Goal: Transaction & Acquisition: Purchase product/service

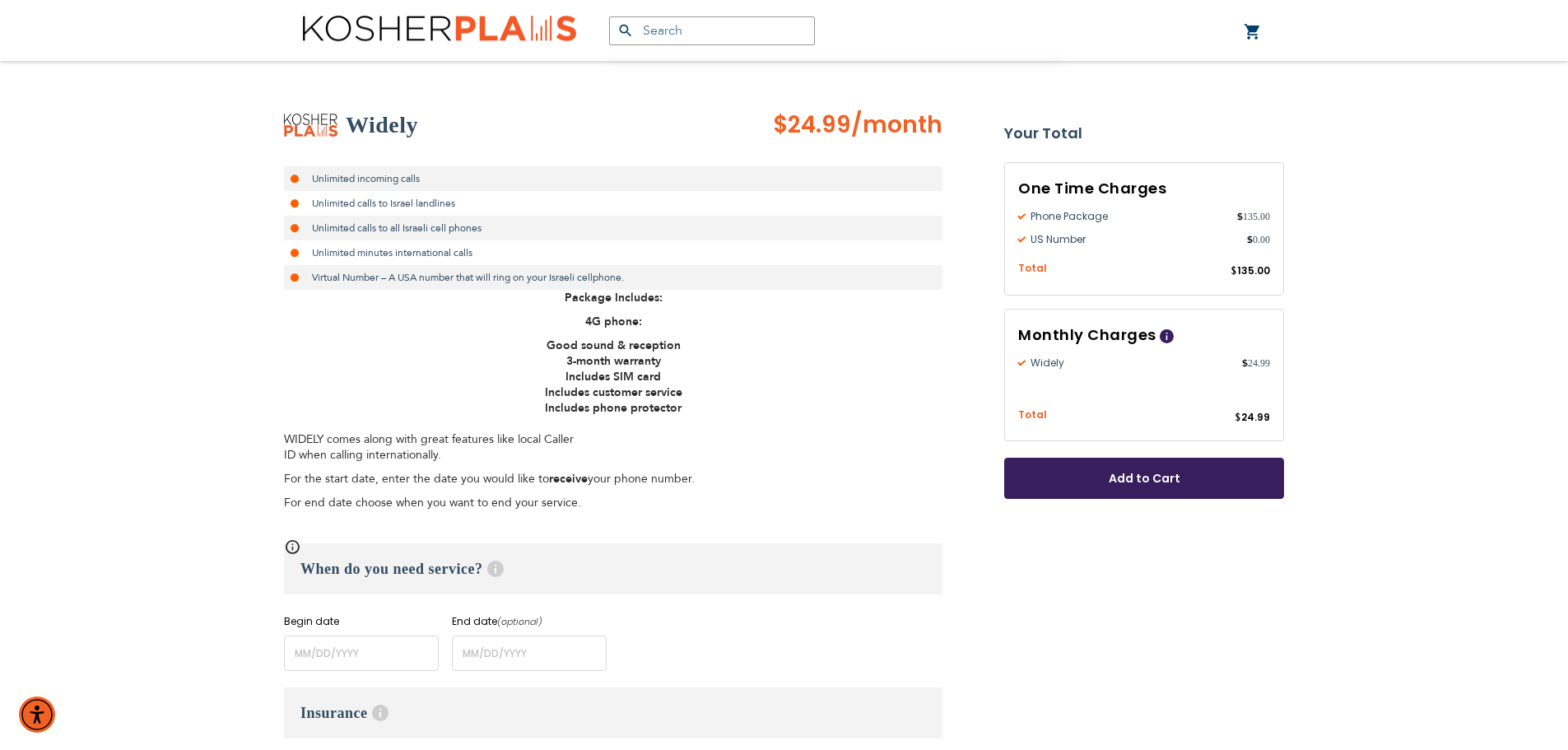
scroll to position [412, 0]
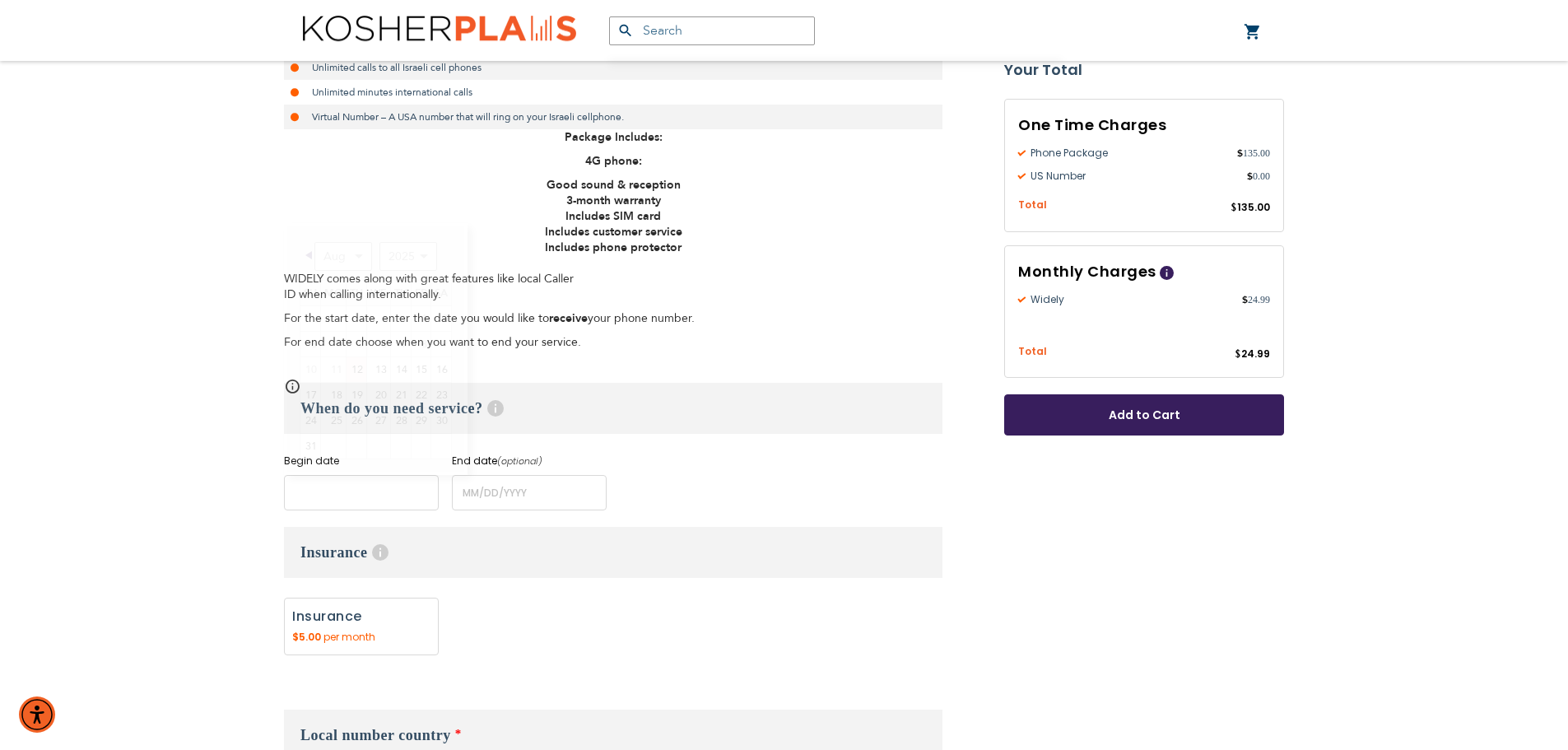
click at [336, 487] on input "name" at bounding box center [361, 492] width 155 height 35
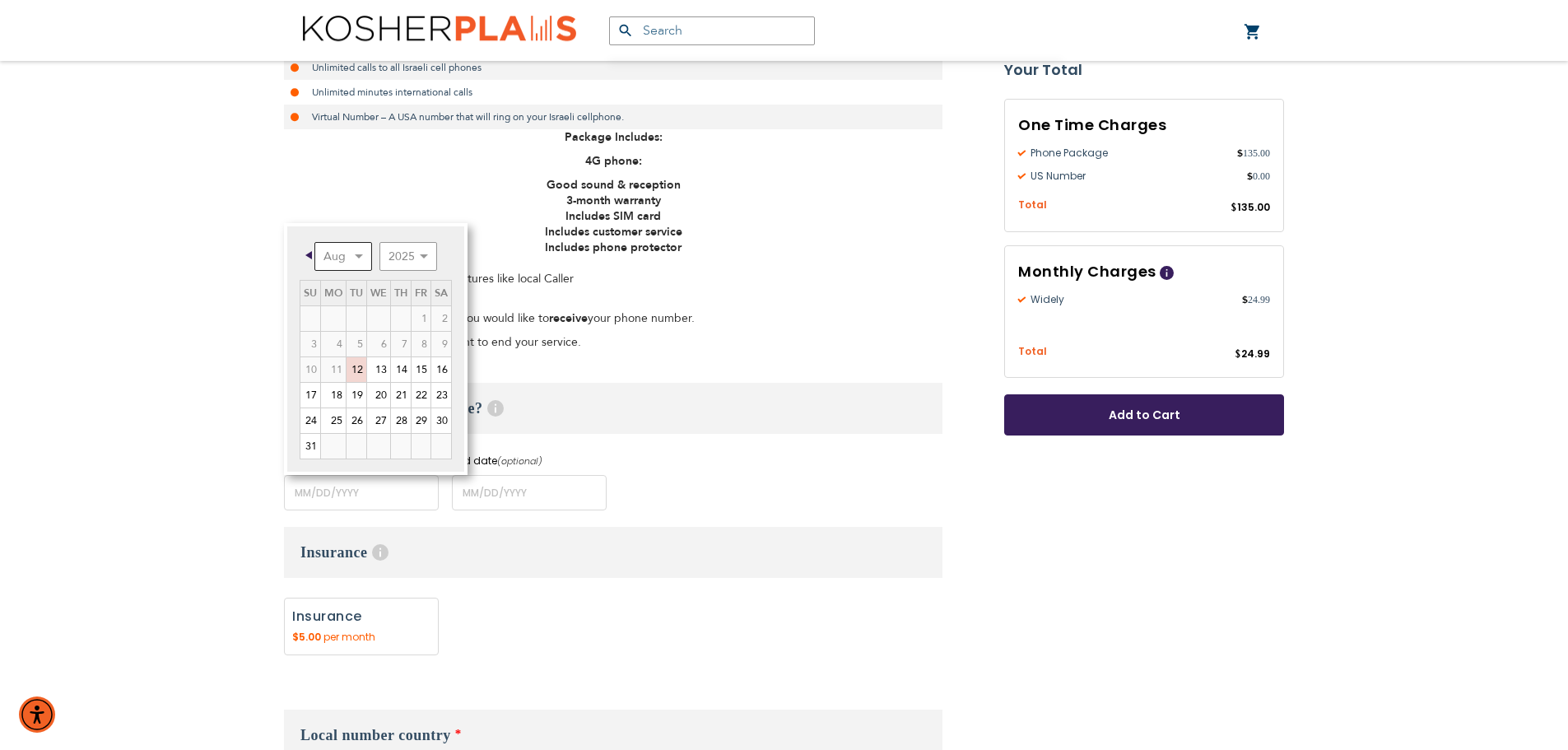
click at [359, 255] on select "Aug Sep Oct Nov Dec" at bounding box center [343, 256] width 58 height 29
click at [354, 313] on link "2" at bounding box center [356, 319] width 19 height 25
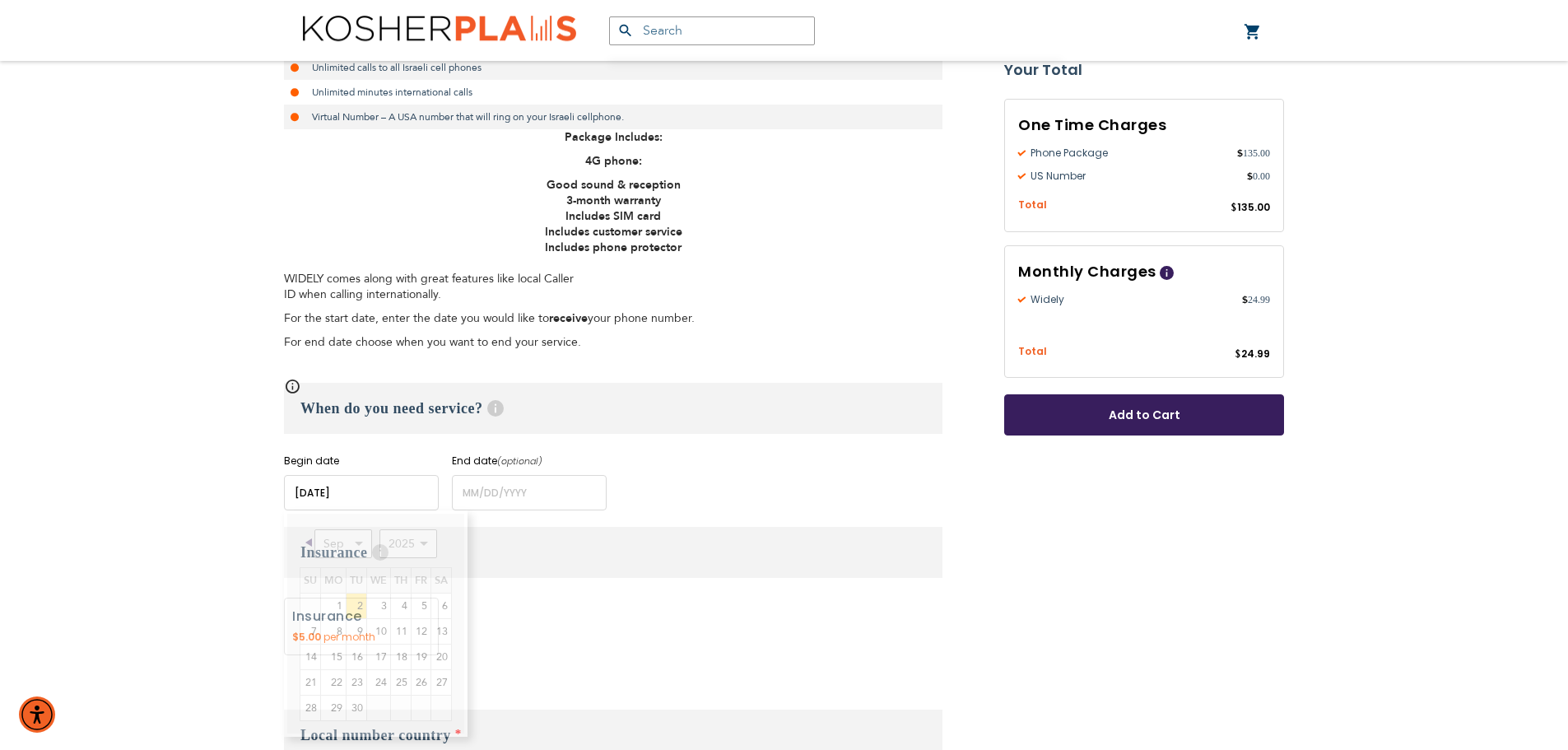
click at [364, 491] on input "name" at bounding box center [361, 492] width 155 height 35
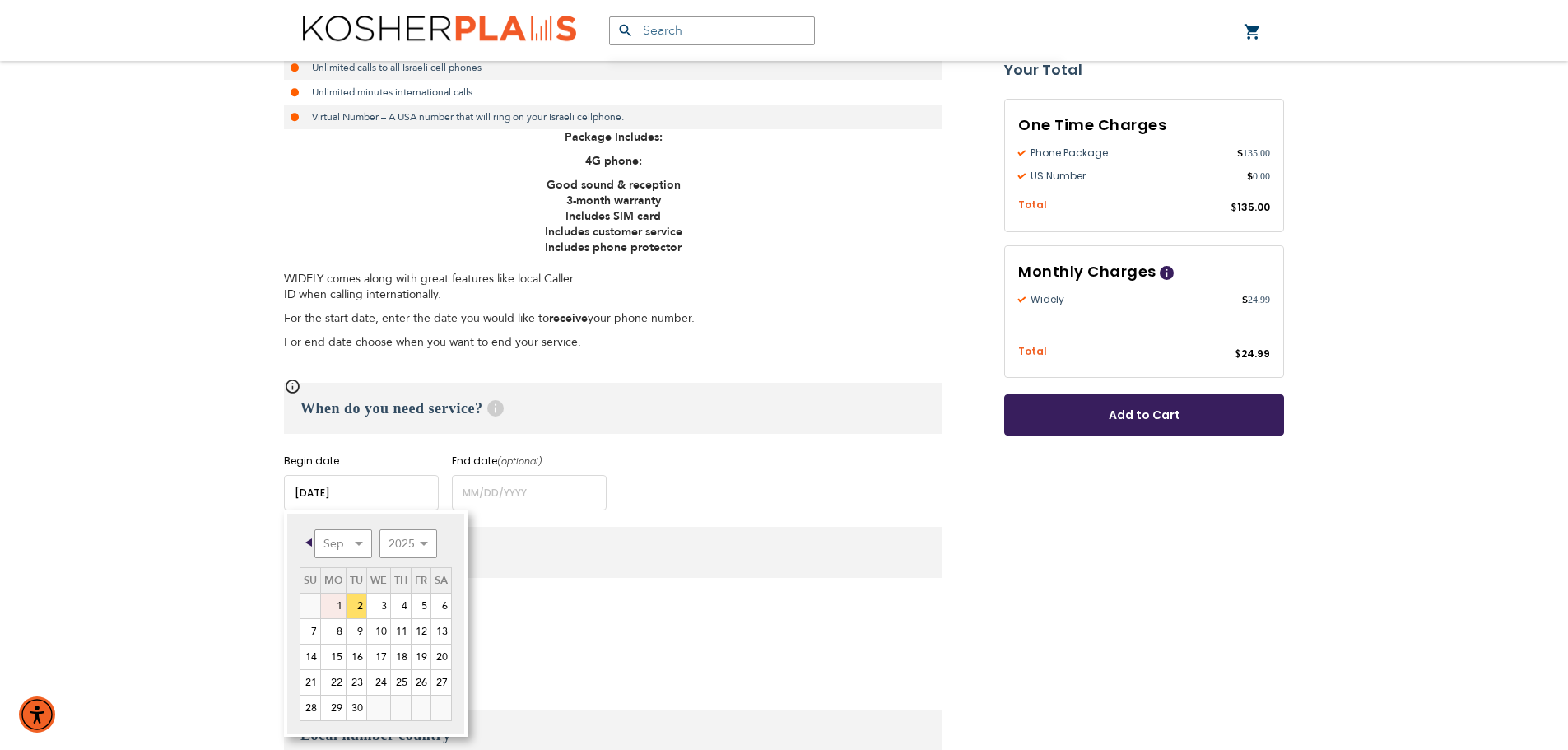
click at [336, 607] on link "1" at bounding box center [334, 606] width 25 height 25
type input "[DATE]"
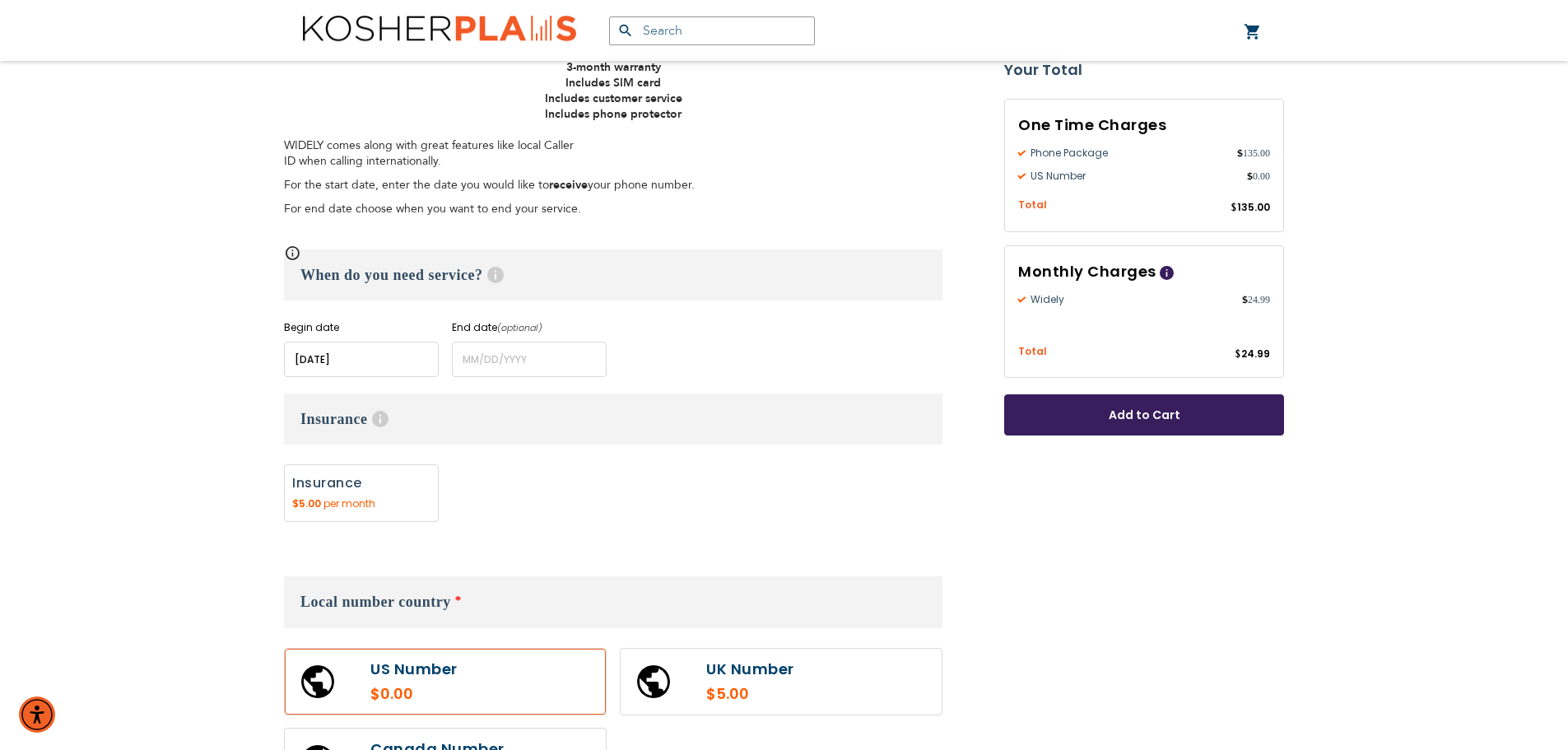
scroll to position [576, 0]
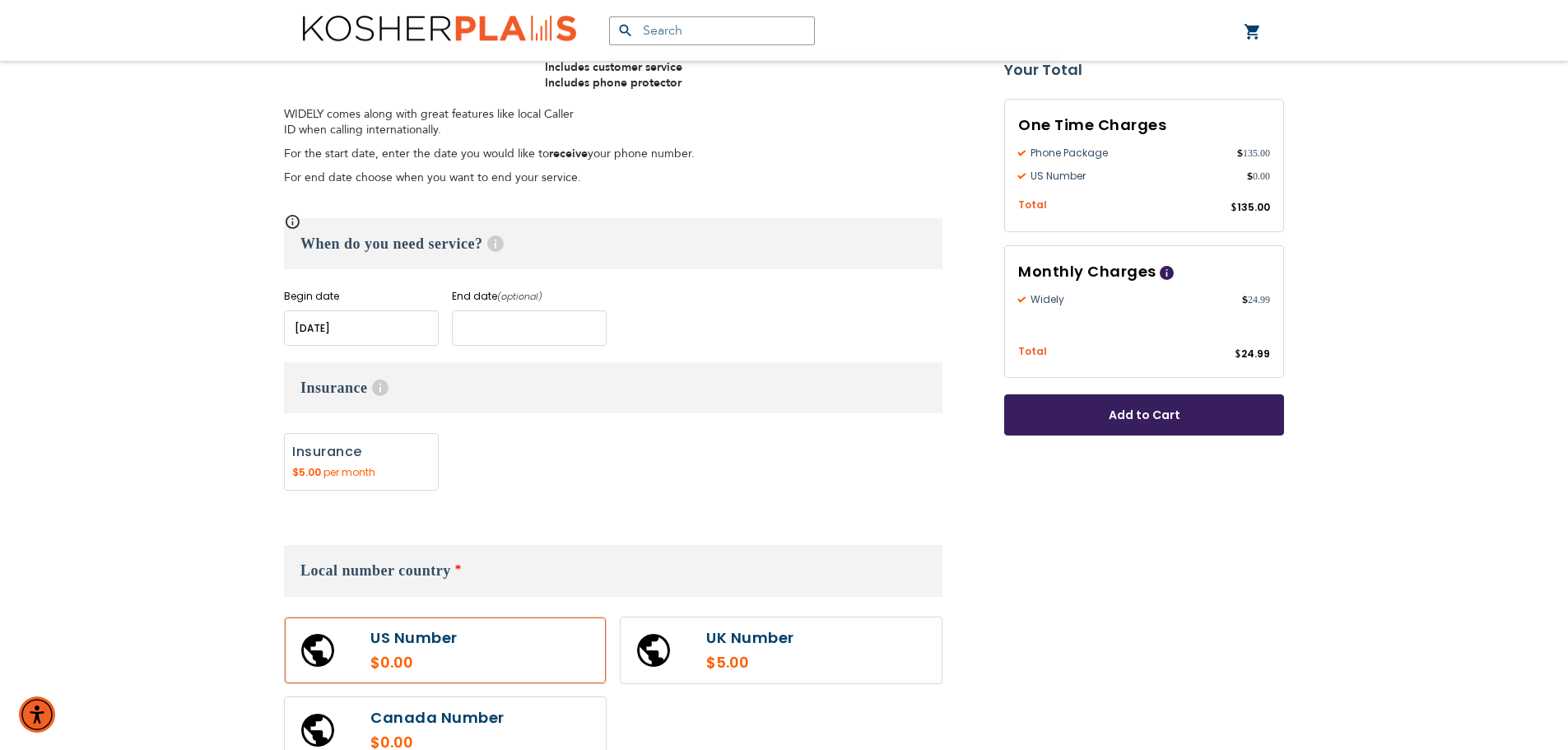
click at [524, 325] on input "name" at bounding box center [529, 328] width 155 height 35
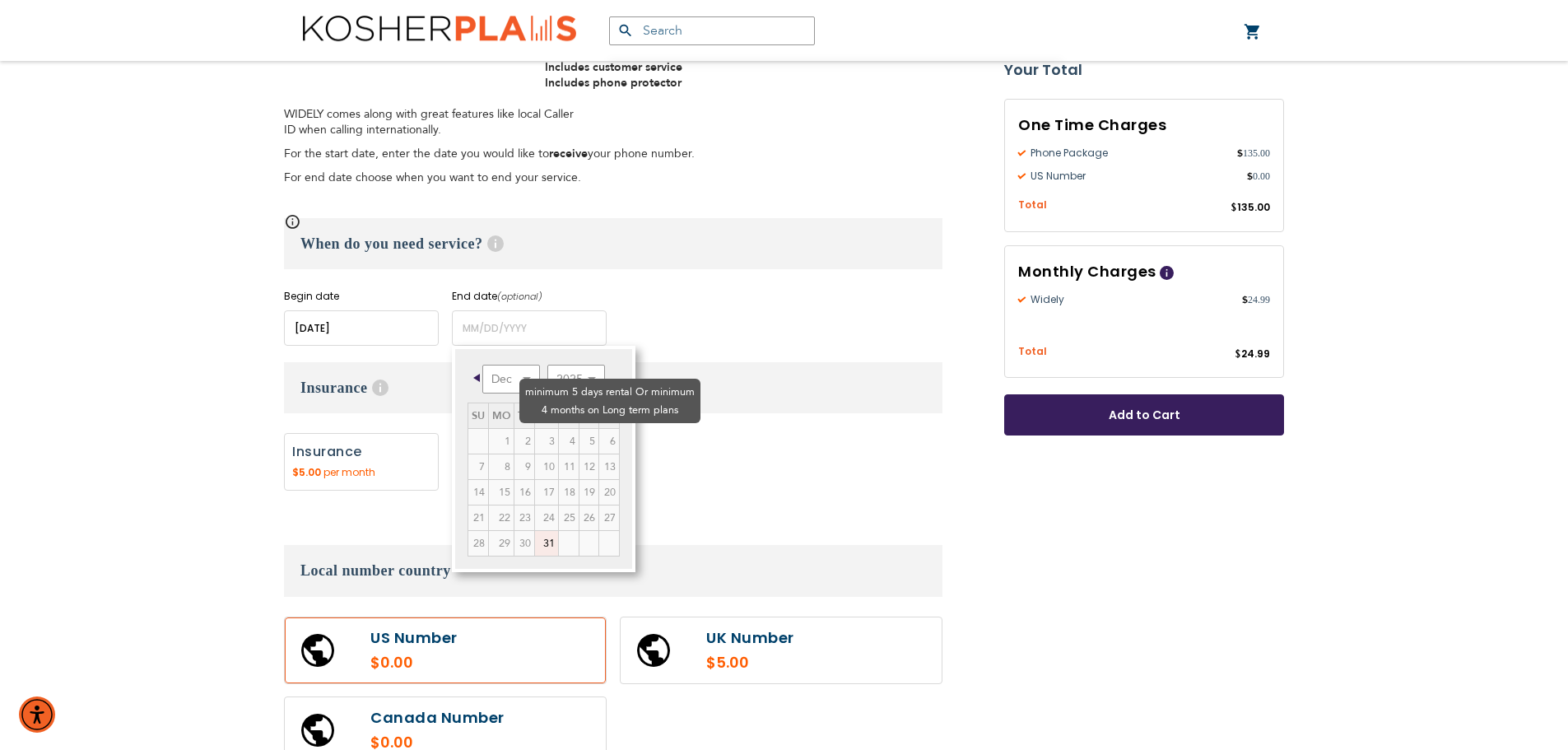
click at [559, 429] on td "4" at bounding box center [568, 441] width 20 height 26
click at [525, 376] on select "Dec" at bounding box center [511, 379] width 58 height 29
click at [494, 376] on select "Dec" at bounding box center [511, 379] width 58 height 29
click at [592, 377] on select "2025 2026 2027 2028 2029 2030 2031 2032 2033 2034 2035" at bounding box center [575, 379] width 58 height 29
click at [530, 382] on select "Jan Feb Mar Apr May Jun [DATE] Aug Sep Oct Nov Dec" at bounding box center [511, 379] width 58 height 29
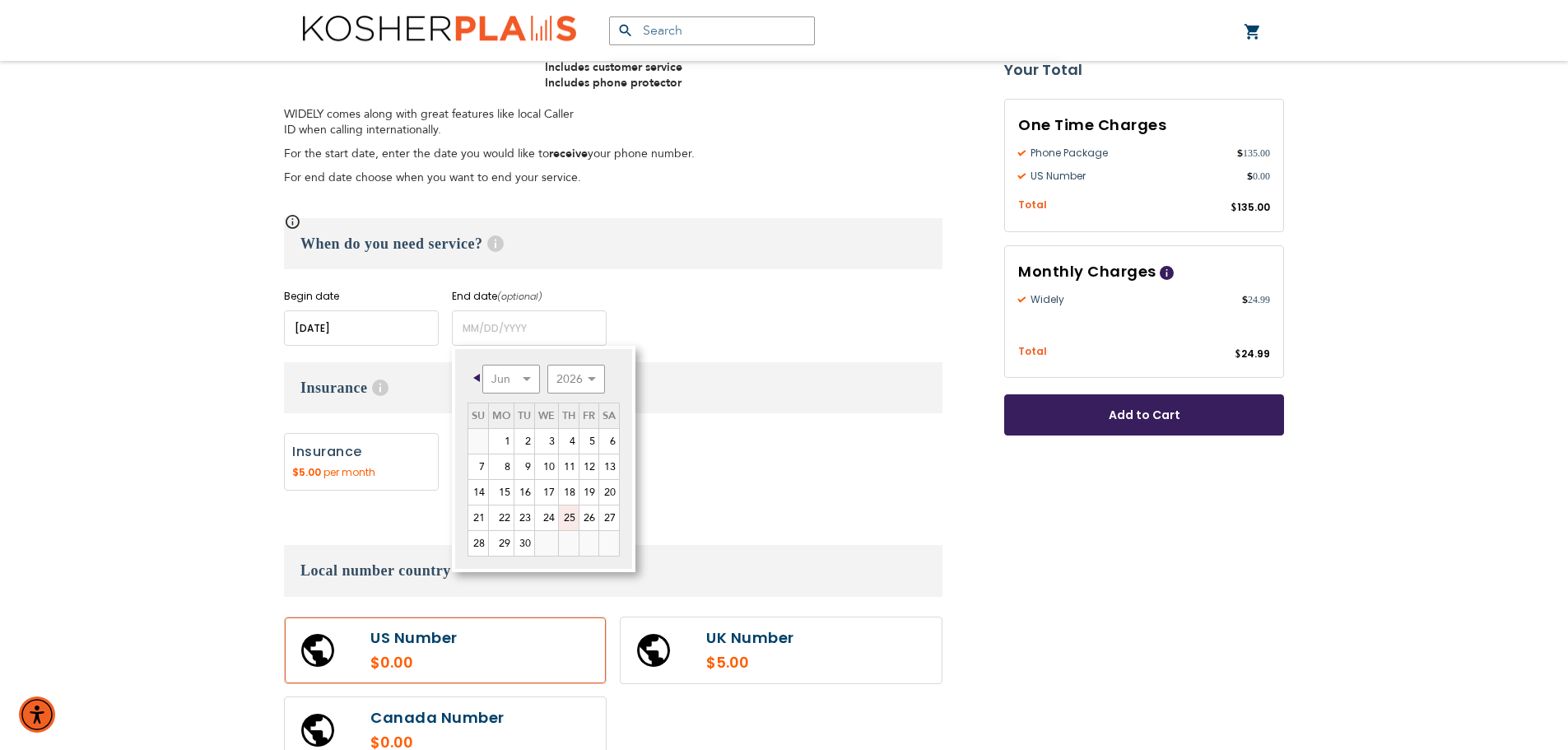
click at [566, 516] on link "25" at bounding box center [568, 518] width 19 height 25
type input "[DATE]"
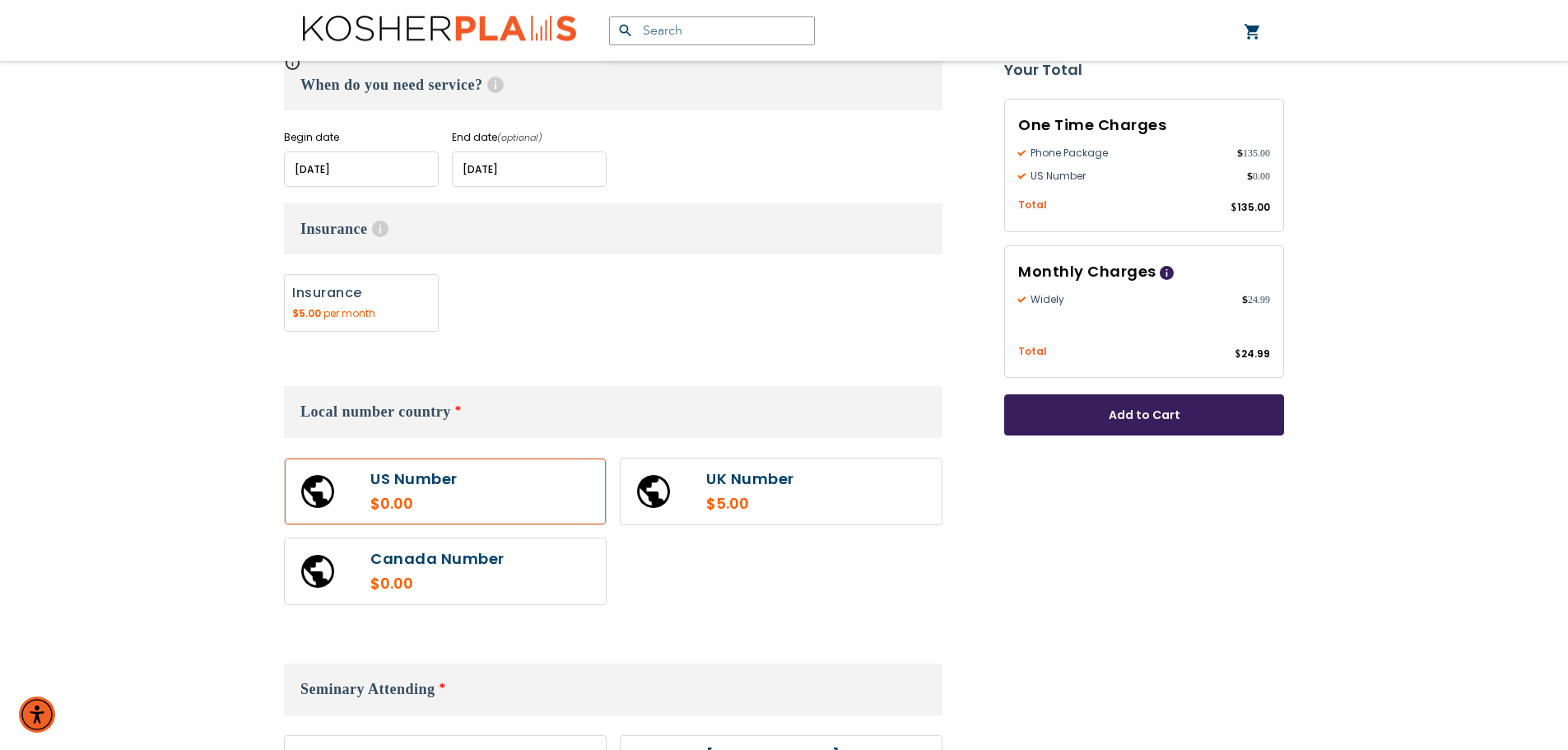
scroll to position [741, 0]
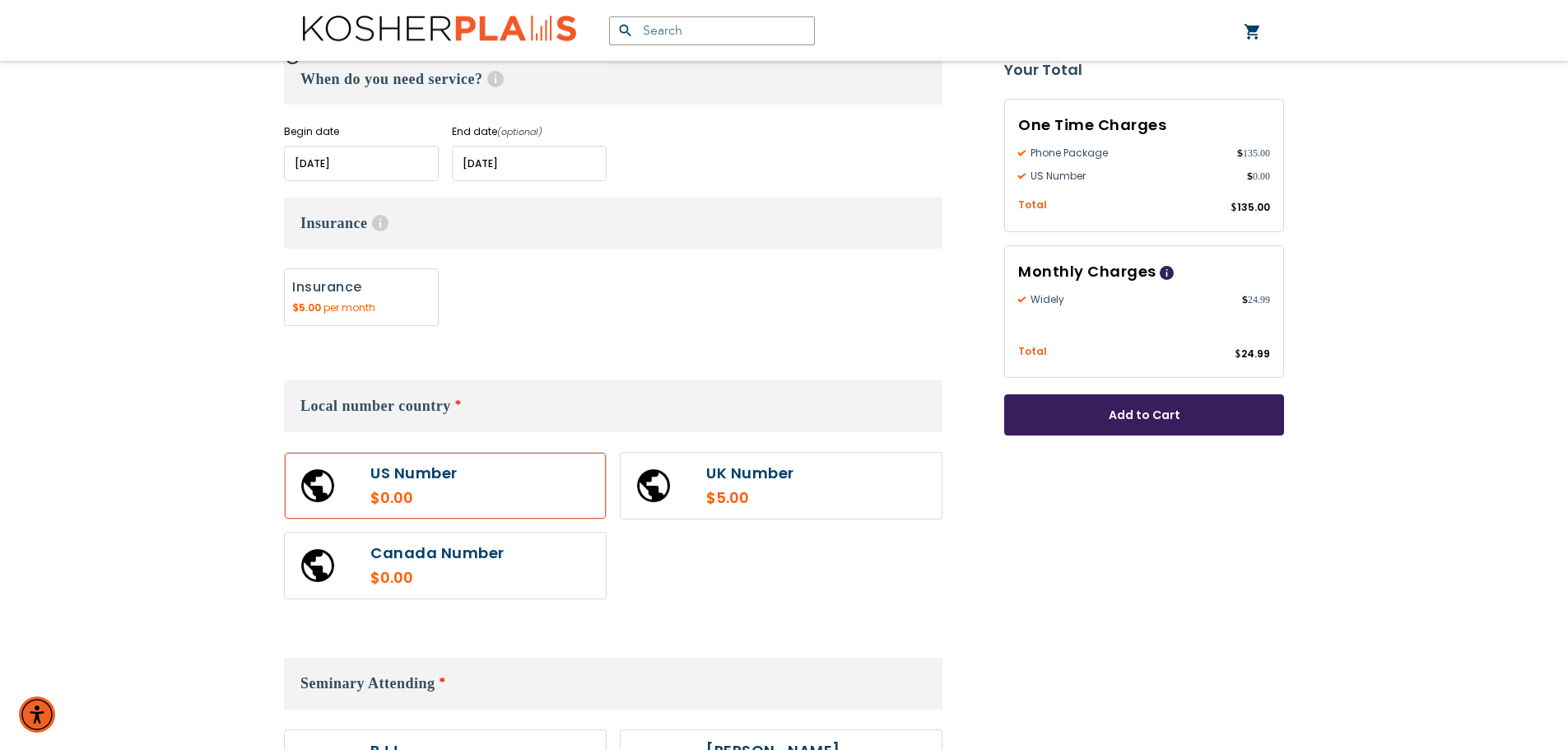
click at [491, 496] on label at bounding box center [445, 485] width 321 height 66
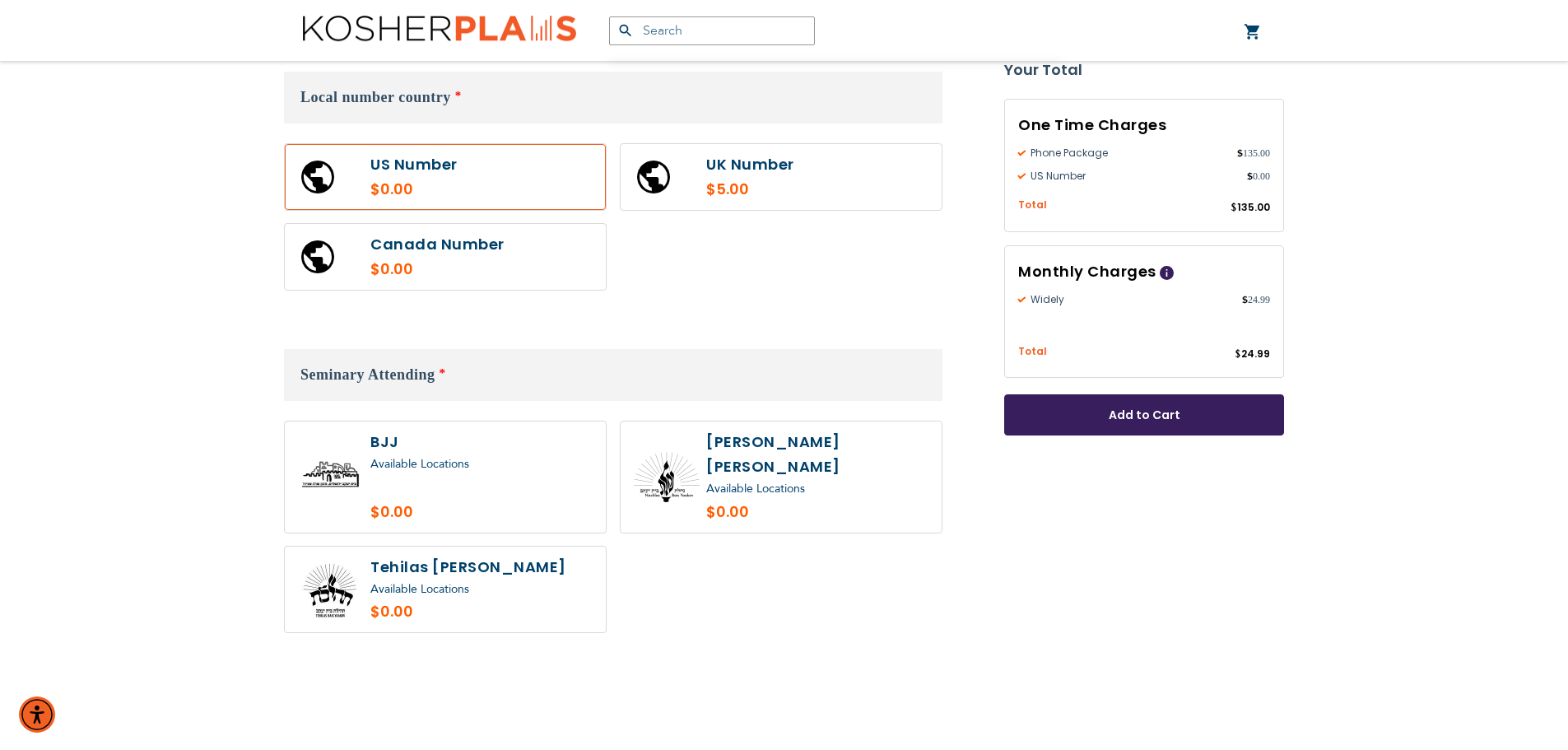
scroll to position [1070, 0]
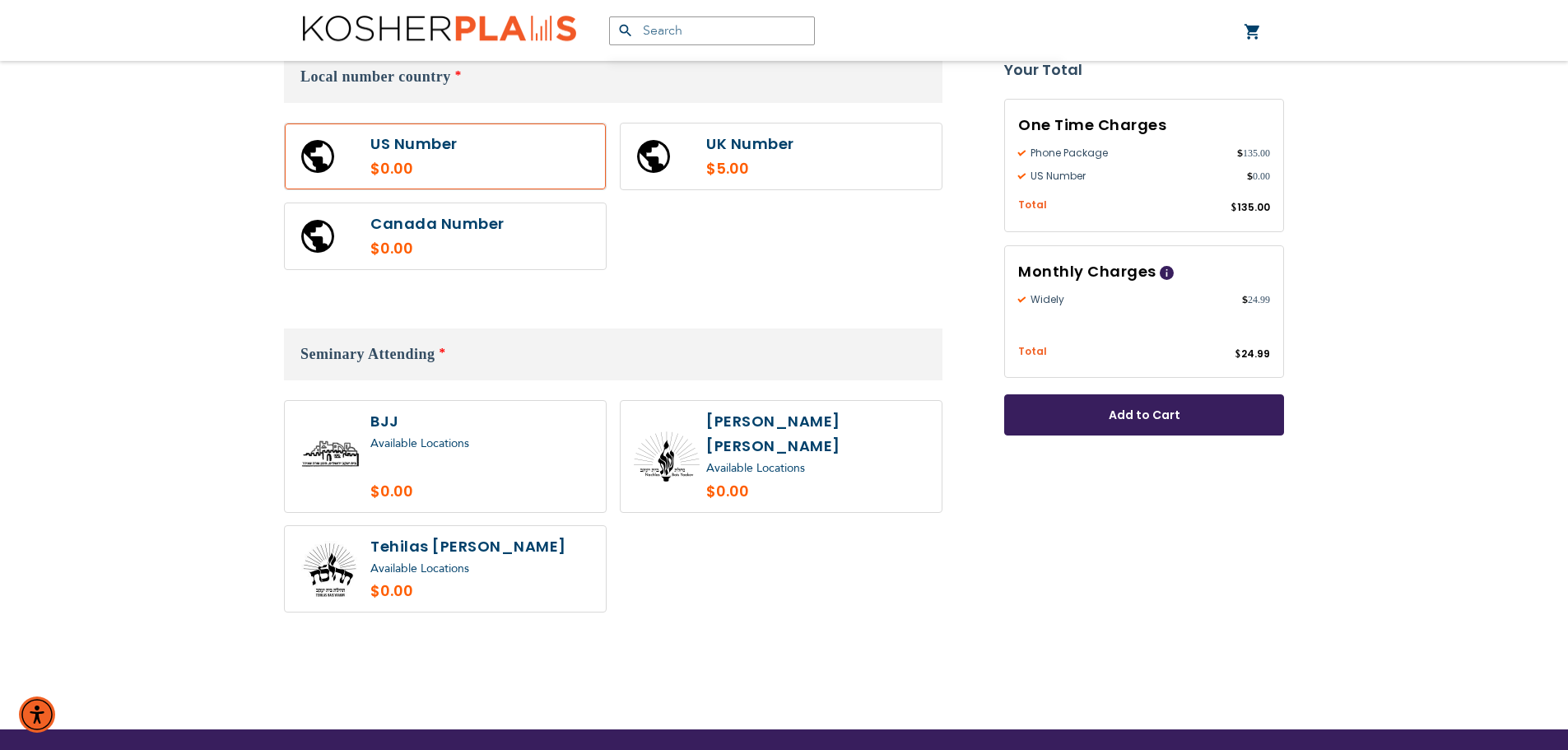
click at [785, 460] on span "Available Locations" at bounding box center [756, 468] width 99 height 16
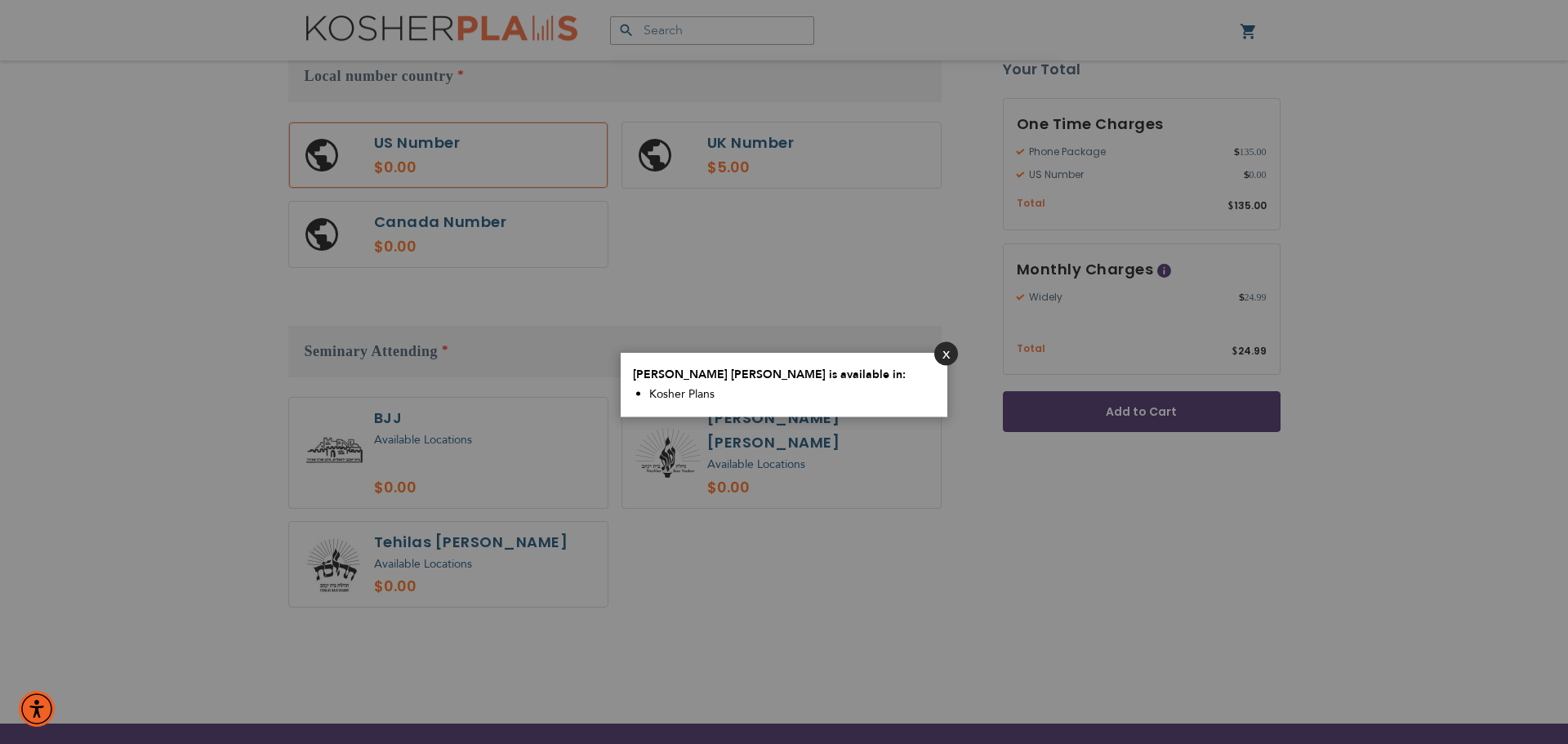
click at [950, 354] on button "Close" at bounding box center [945, 353] width 24 height 24
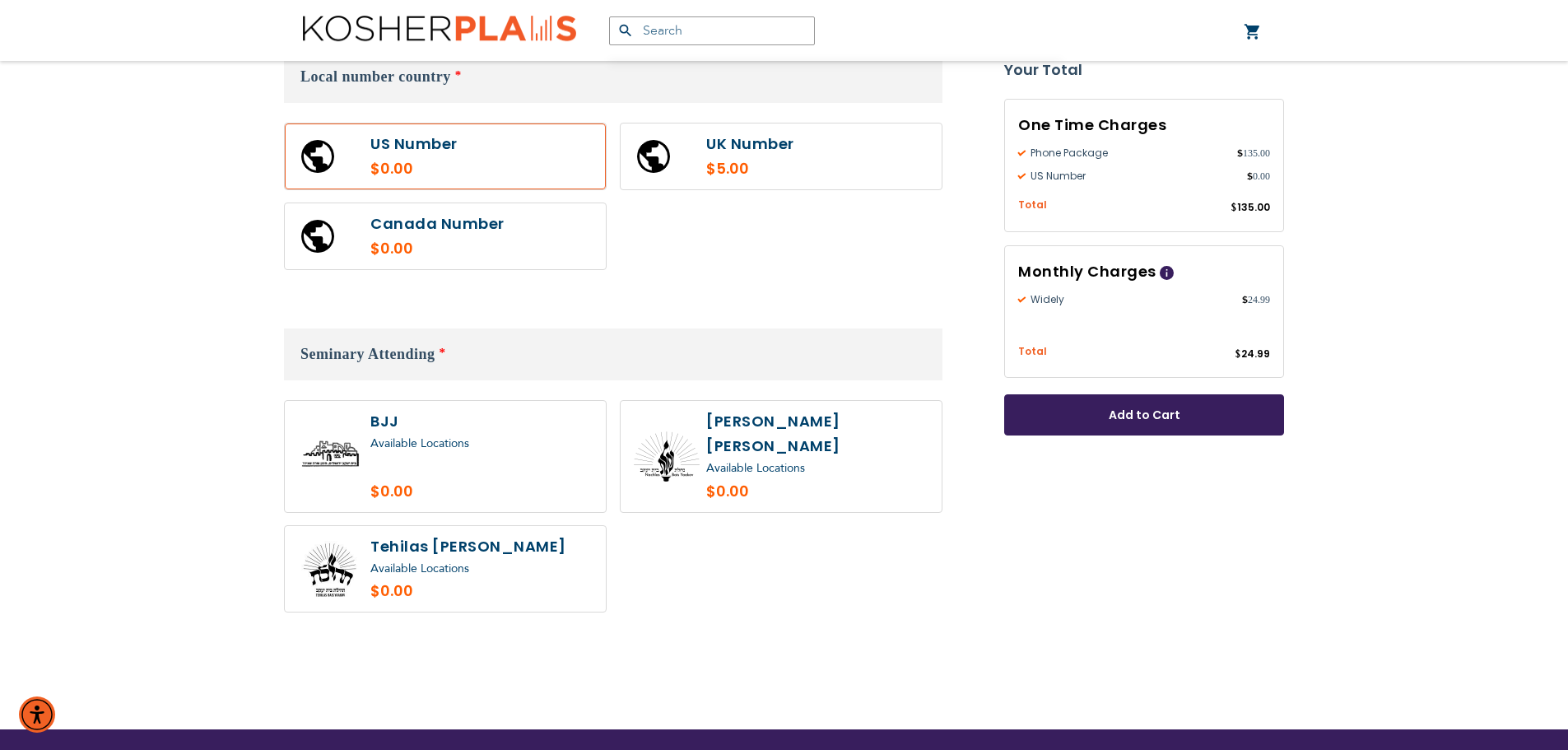
click at [504, 457] on label at bounding box center [445, 456] width 321 height 111
radio input "true"
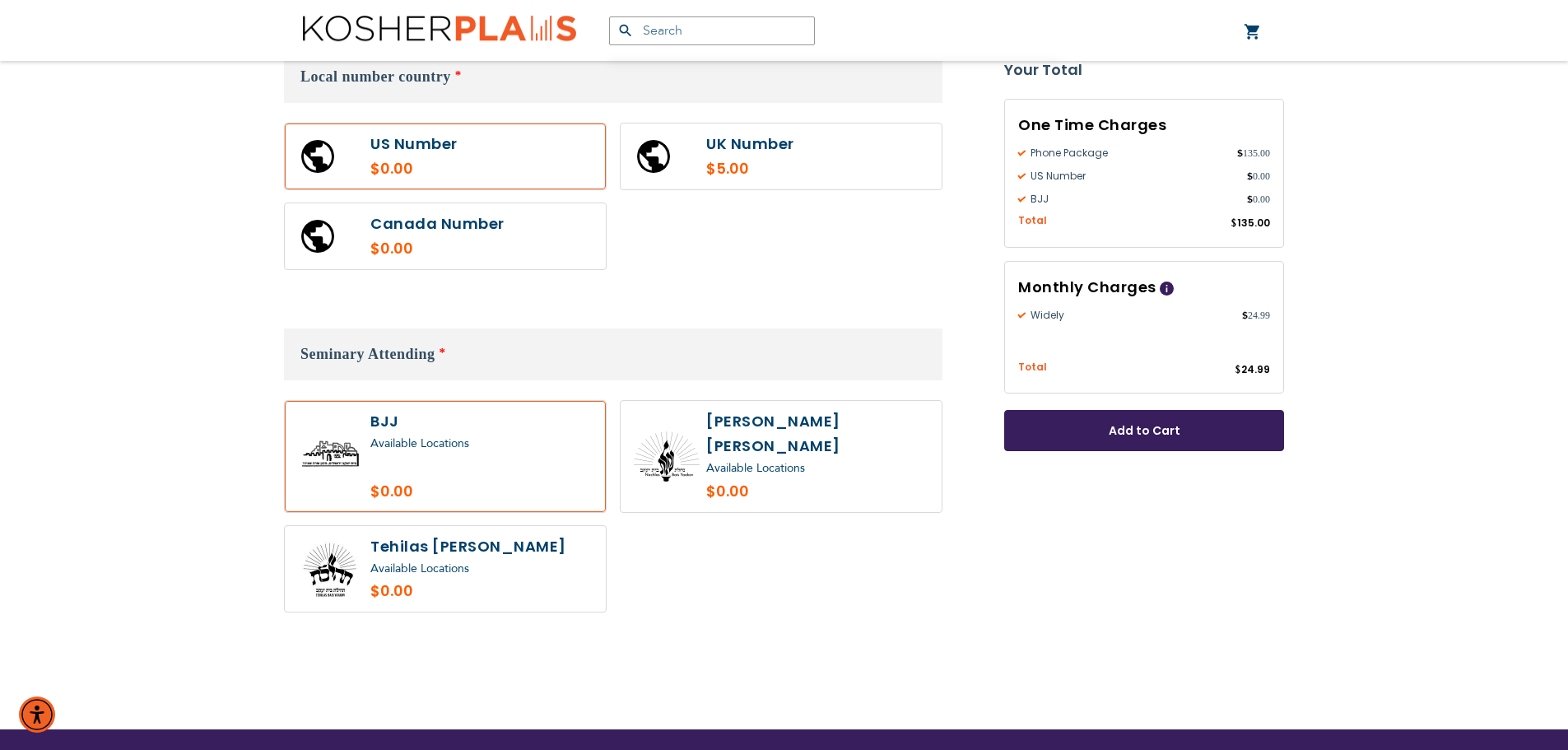
click at [689, 437] on label at bounding box center [781, 456] width 321 height 111
radio input "true"
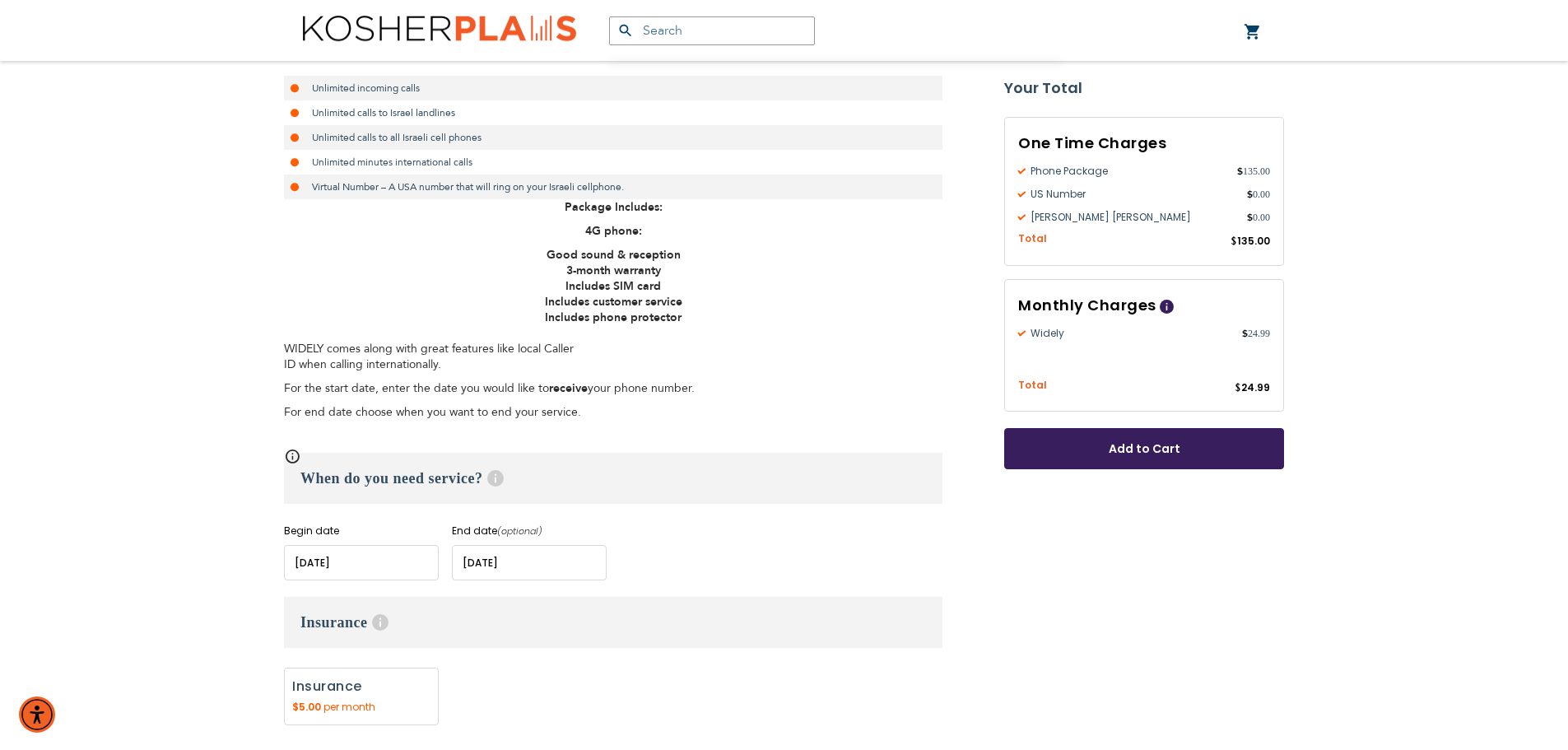
scroll to position [329, 0]
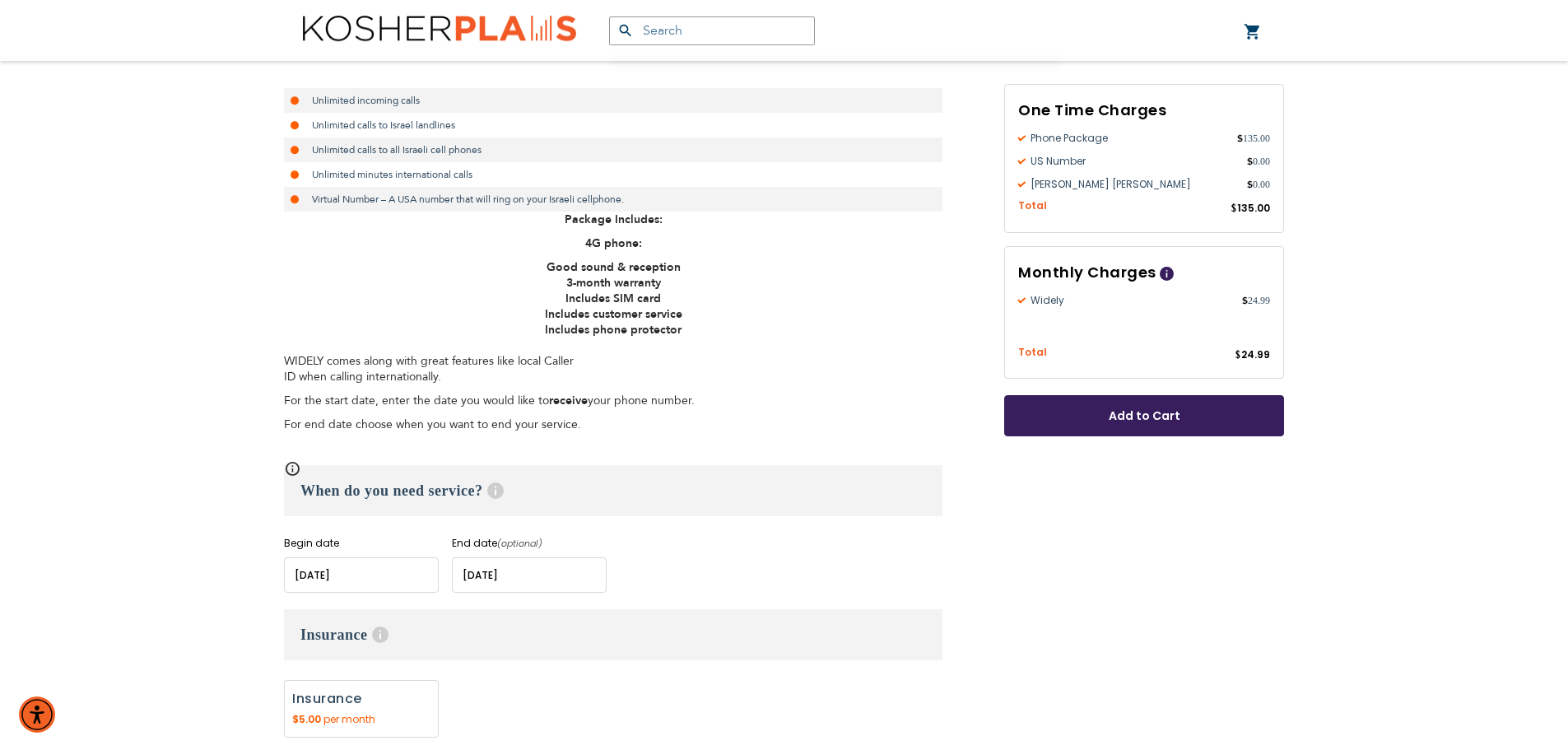
click at [1170, 427] on button "Add to Cart" at bounding box center [1144, 415] width 280 height 41
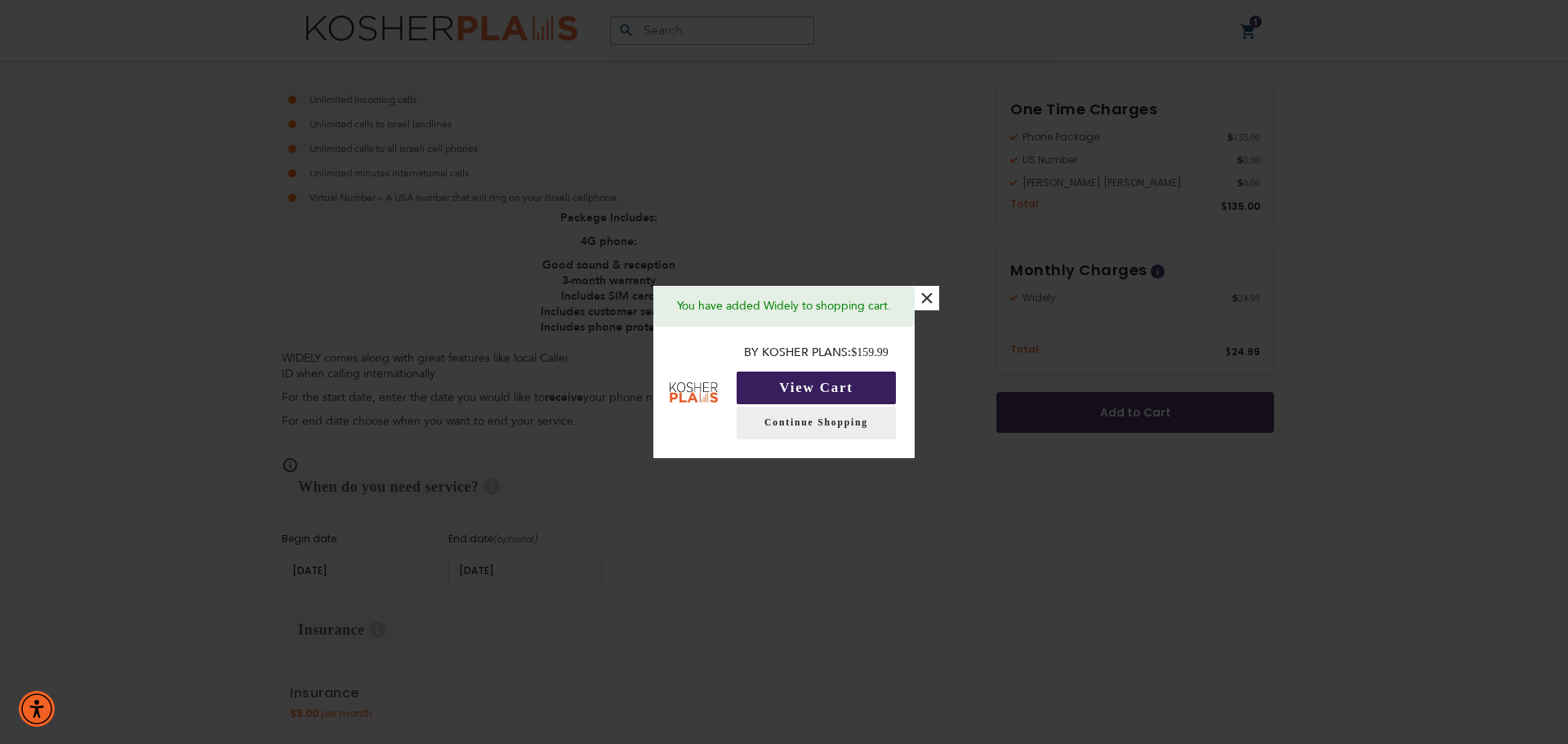
click at [828, 388] on button "View Cart" at bounding box center [815, 387] width 159 height 33
